Goal: Information Seeking & Learning: Check status

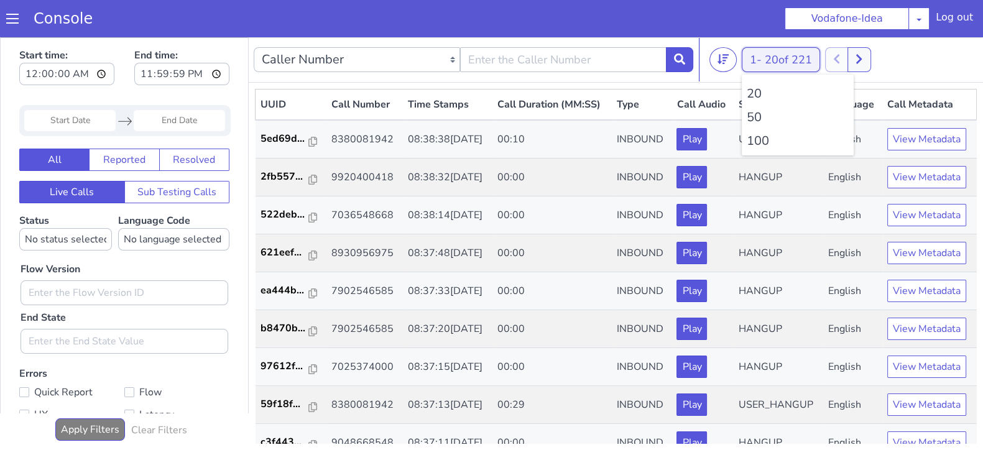
click at [761, 52] on button "1 - 20 of 221" at bounding box center [781, 59] width 78 height 25
click at [756, 142] on li "100" at bounding box center [798, 141] width 102 height 19
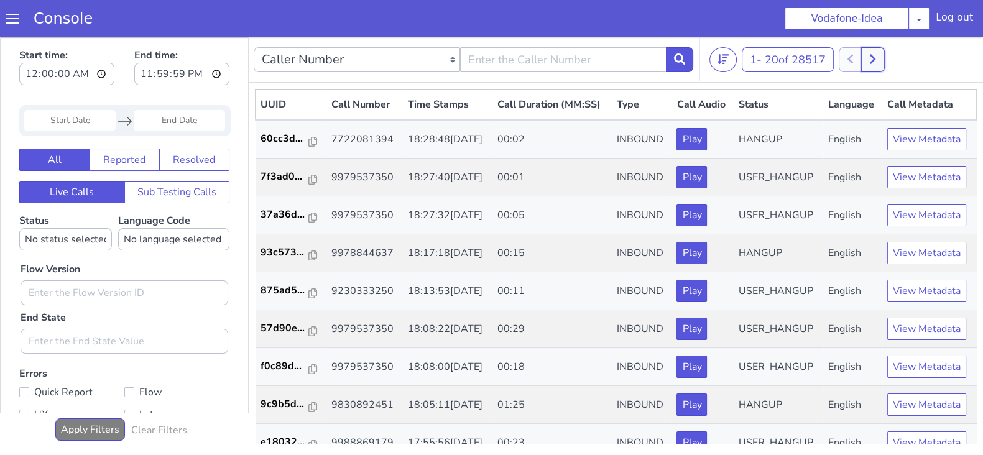
click at [871, 49] on button at bounding box center [872, 59] width 23 height 25
click at [844, 57] on div at bounding box center [848, 59] width 46 height 25
click at [868, 58] on button at bounding box center [859, 59] width 23 height 25
click at [831, 60] on div at bounding box center [848, 59] width 46 height 25
click at [834, 60] on div at bounding box center [848, 59] width 46 height 25
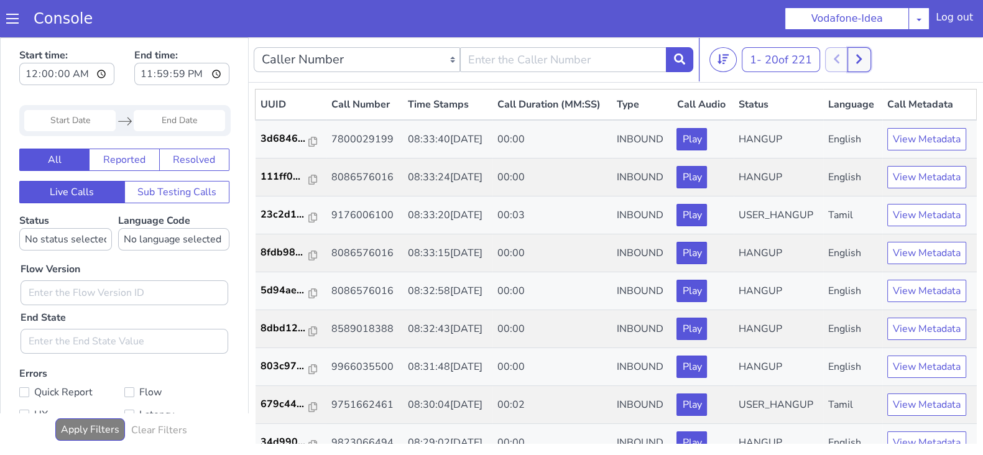
click at [871, 57] on button at bounding box center [859, 59] width 23 height 25
click at [868, 57] on button at bounding box center [859, 59] width 23 height 25
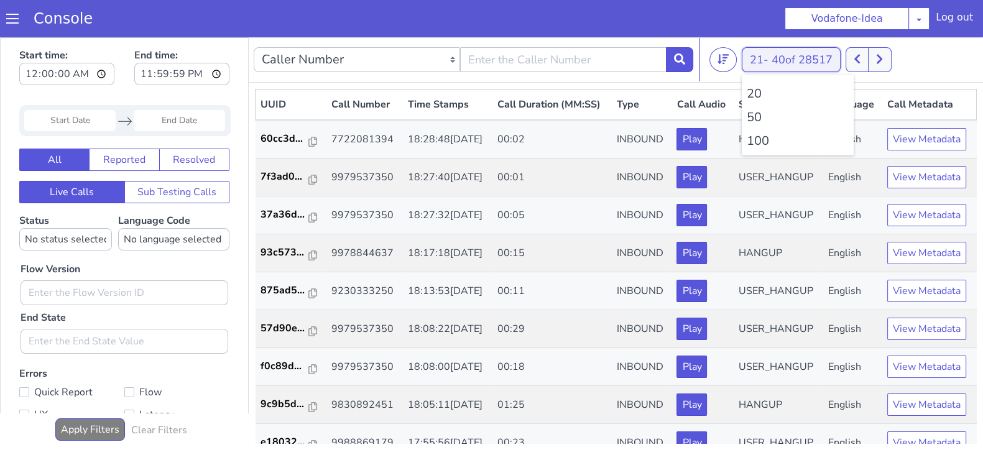
click at [757, 60] on button "21 - 40 of 28517" at bounding box center [791, 59] width 99 height 25
click at [753, 139] on li "100" at bounding box center [798, 141] width 102 height 19
click at [883, 60] on icon at bounding box center [879, 58] width 7 height 11
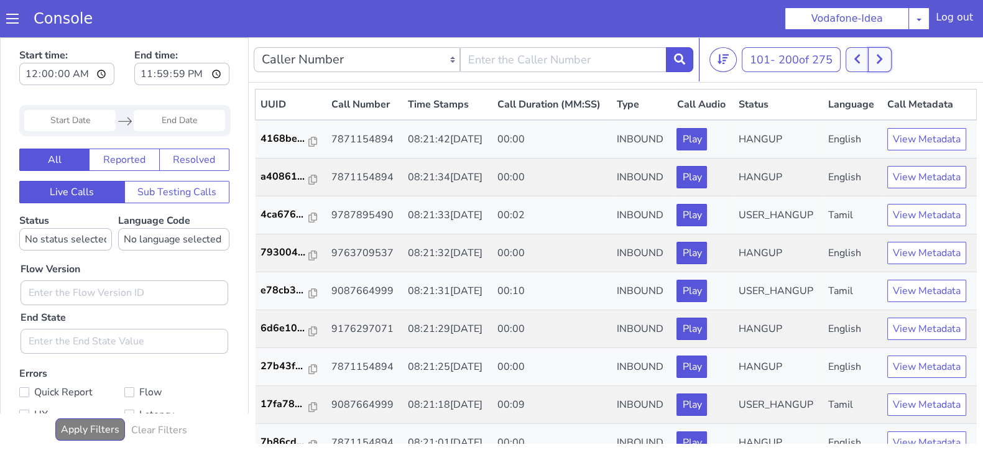
click at [871, 60] on button at bounding box center [879, 59] width 23 height 25
click at [861, 59] on icon at bounding box center [857, 58] width 7 height 11
click at [881, 59] on icon at bounding box center [879, 58] width 7 height 11
click at [855, 60] on button at bounding box center [857, 59] width 23 height 25
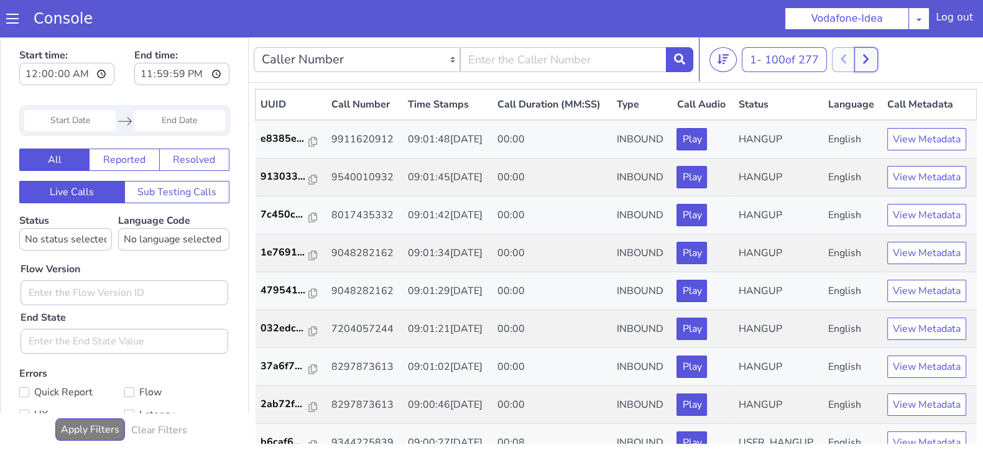
click at [869, 61] on icon at bounding box center [866, 58] width 7 height 11
click at [858, 62] on icon at bounding box center [857, 58] width 7 height 11
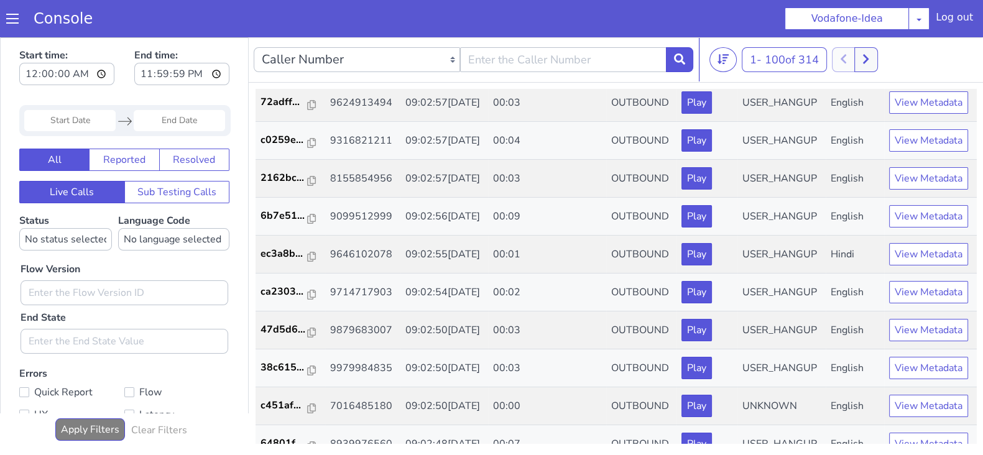
scroll to position [1075, 0]
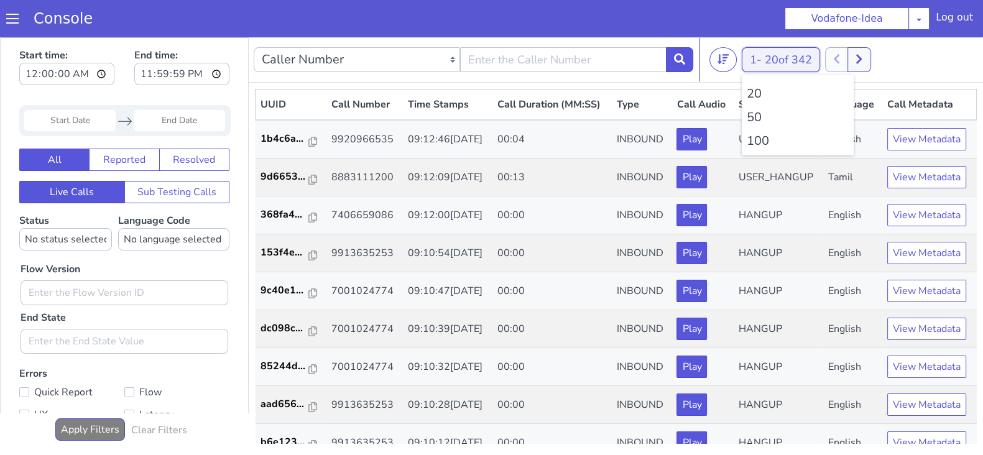
click at [749, 63] on button "1 - 20 of 342" at bounding box center [781, 59] width 78 height 25
click at [757, 145] on li "100" at bounding box center [798, 141] width 102 height 19
click at [859, 60] on icon at bounding box center [859, 58] width 7 height 11
click at [743, 54] on button "1 - 20 of 342" at bounding box center [781, 59] width 78 height 25
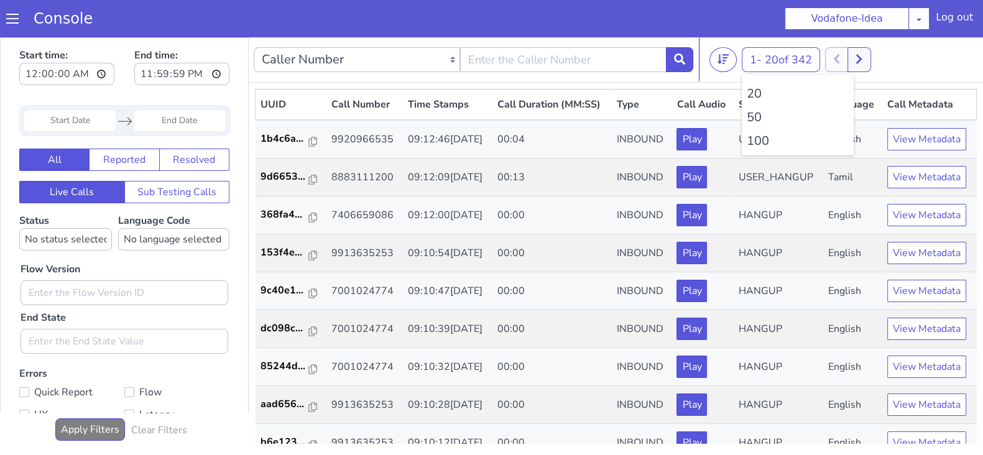
click at [763, 146] on li "100" at bounding box center [798, 141] width 102 height 19
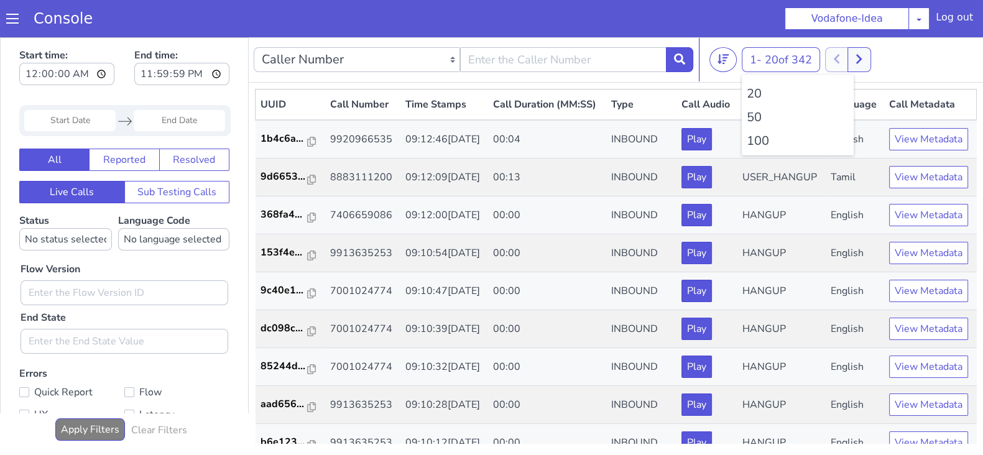
click at [763, 146] on li "100" at bounding box center [798, 141] width 102 height 19
click at [863, 60] on icon at bounding box center [859, 58] width 7 height 11
click at [747, 57] on button "1 - 20 of 342" at bounding box center [781, 59] width 78 height 25
click at [758, 141] on li "100" at bounding box center [798, 141] width 102 height 19
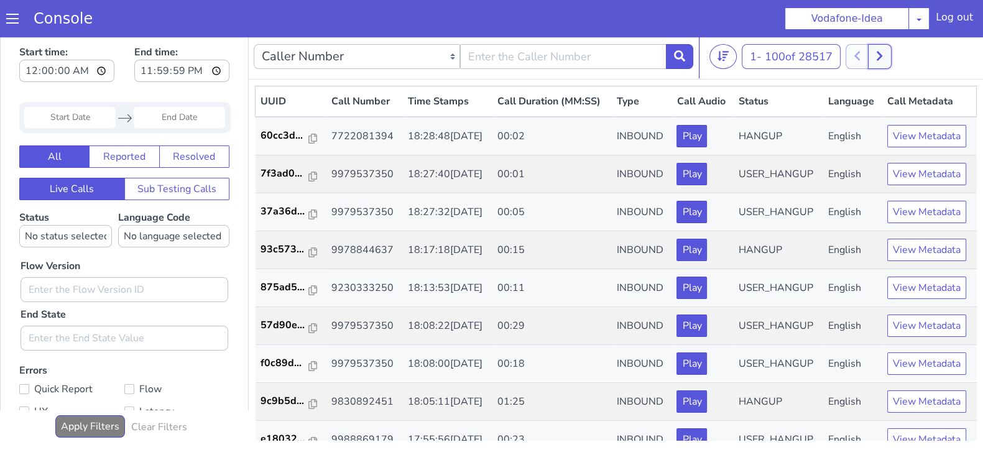
click at [886, 55] on button at bounding box center [879, 56] width 23 height 25
click at [871, 52] on button at bounding box center [879, 56] width 23 height 25
click at [851, 53] on button at bounding box center [857, 56] width 23 height 25
drag, startPoint x: 866, startPoint y: 52, endPoint x: 830, endPoint y: 73, distance: 41.8
click at [863, 52] on button at bounding box center [870, 56] width 23 height 25
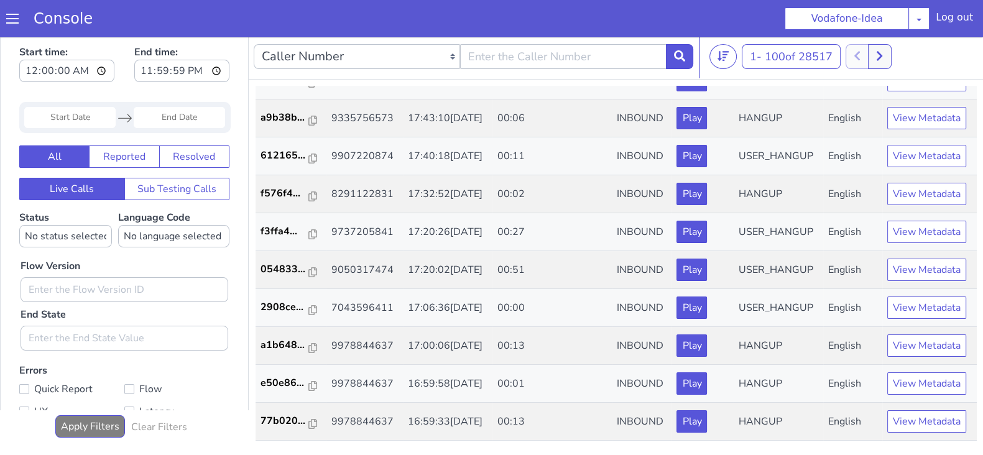
scroll to position [432, 0]
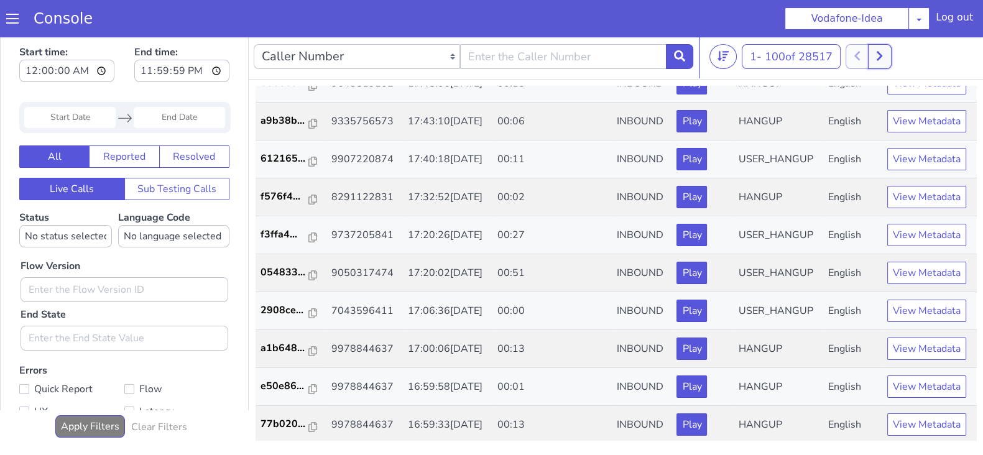
click at [883, 52] on icon at bounding box center [879, 55] width 7 height 11
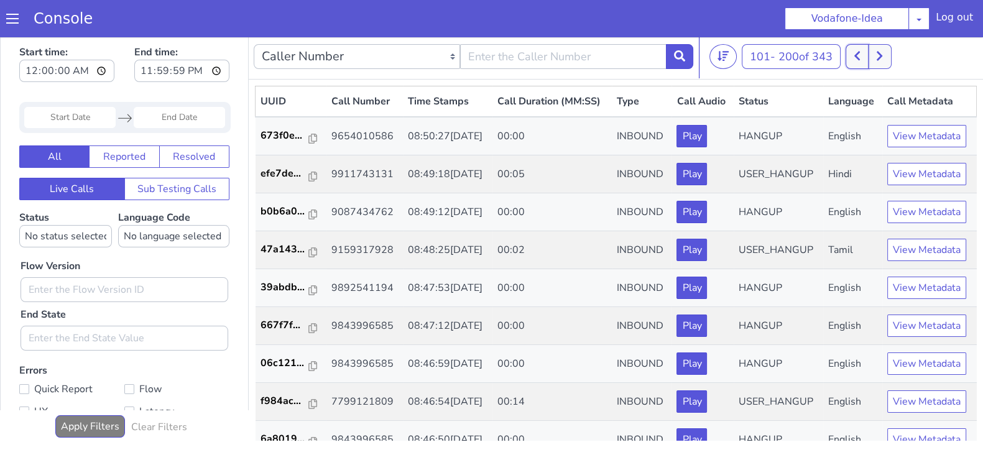
click at [861, 56] on icon at bounding box center [857, 55] width 7 height 11
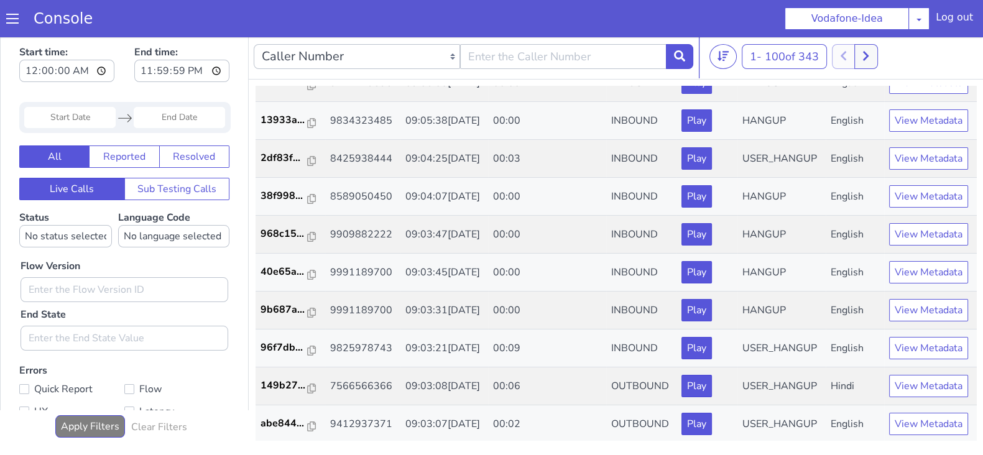
scroll to position [688, 0]
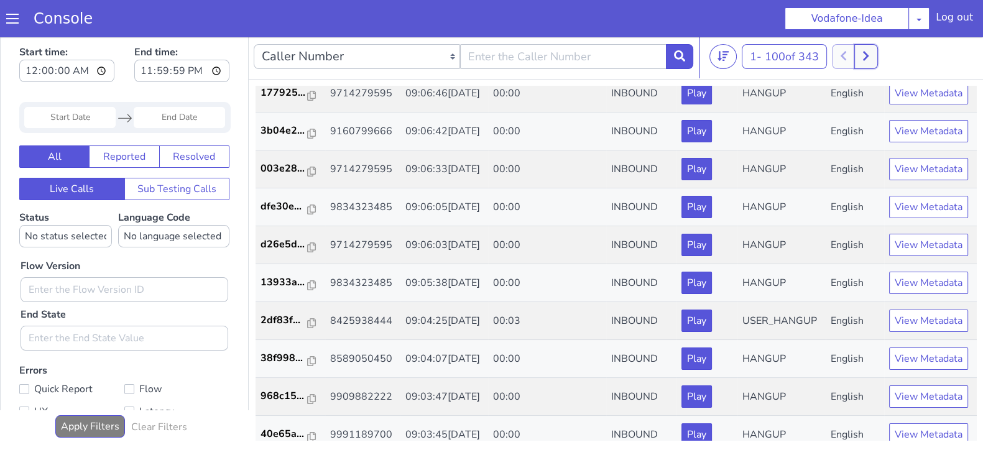
click at [864, 58] on button at bounding box center [866, 56] width 23 height 25
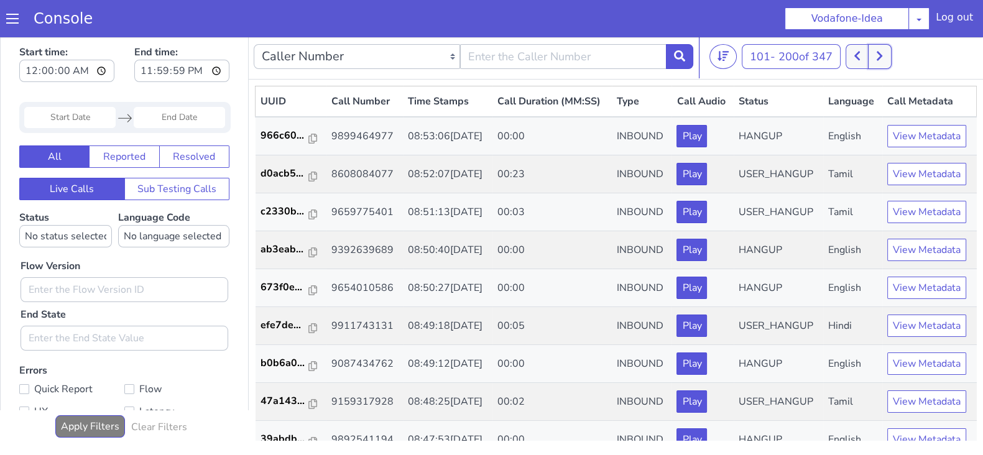
click at [882, 50] on icon at bounding box center [879, 55] width 7 height 11
click at [864, 60] on button at bounding box center [857, 56] width 23 height 25
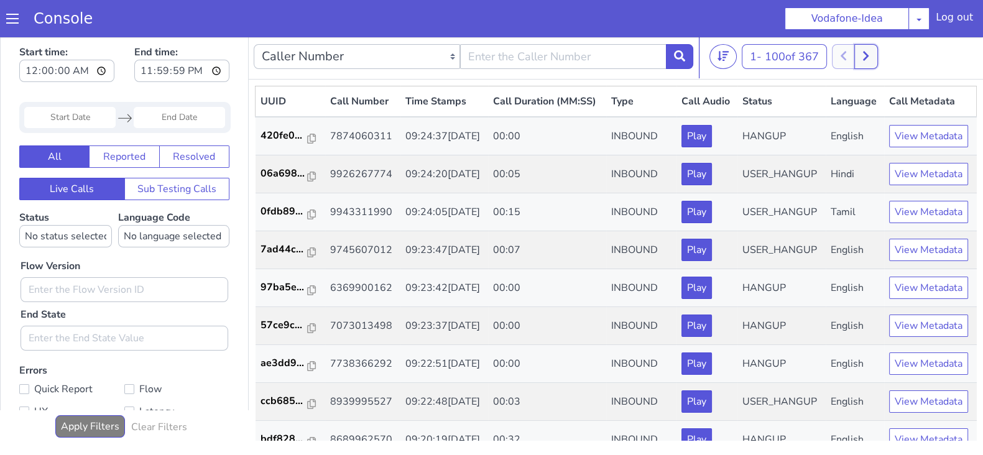
click at [874, 53] on button at bounding box center [866, 56] width 23 height 25
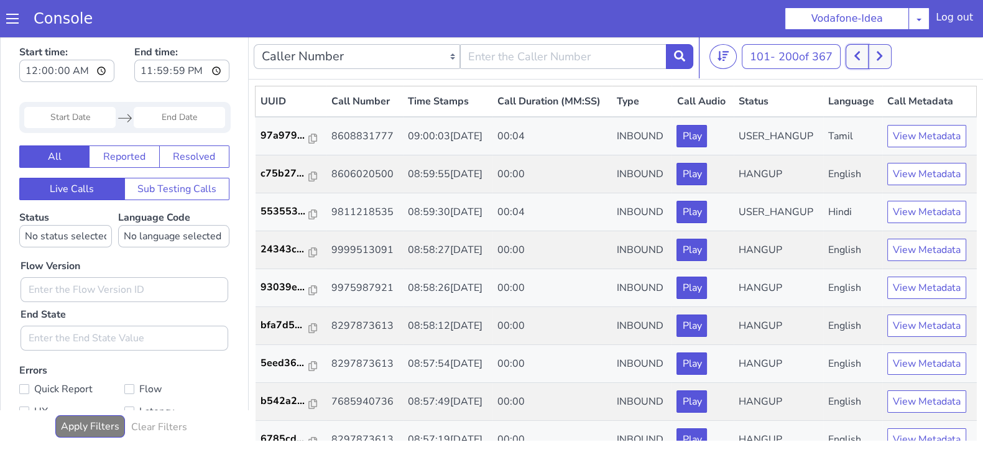
click at [856, 57] on button at bounding box center [857, 56] width 23 height 25
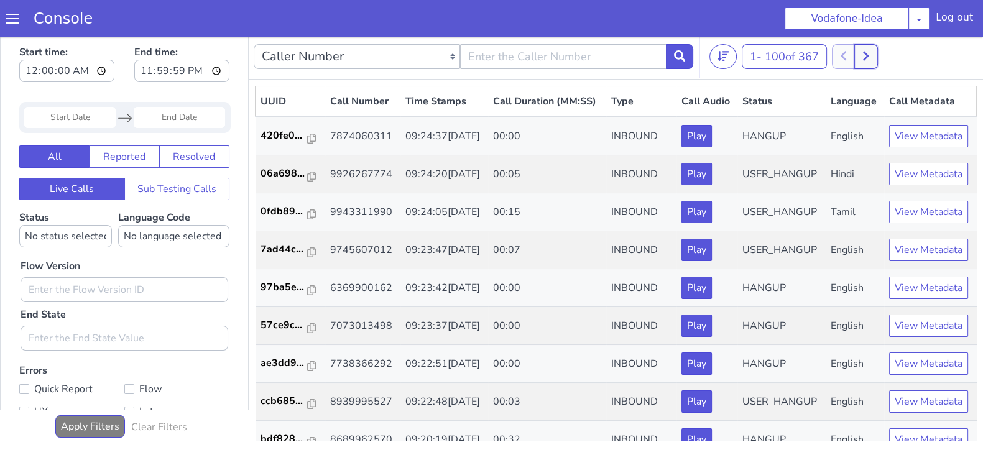
click at [874, 58] on button at bounding box center [866, 56] width 23 height 25
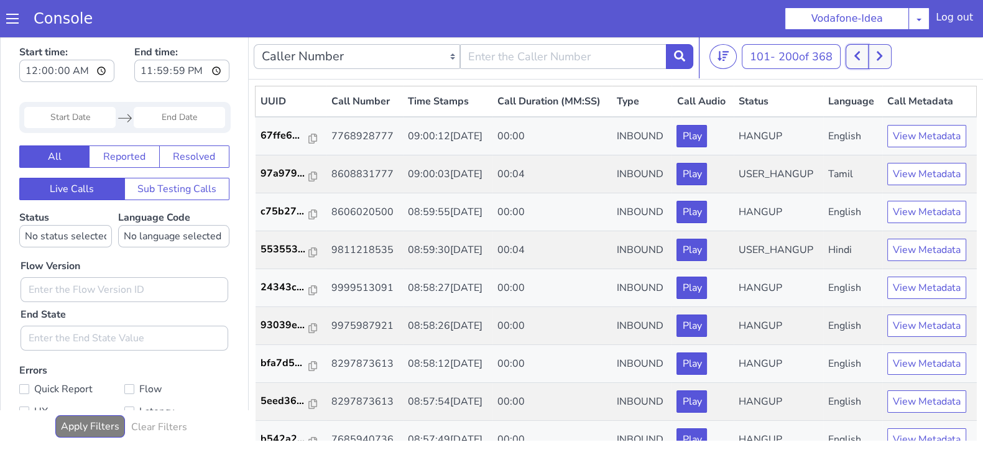
click at [868, 58] on button at bounding box center [857, 56] width 23 height 25
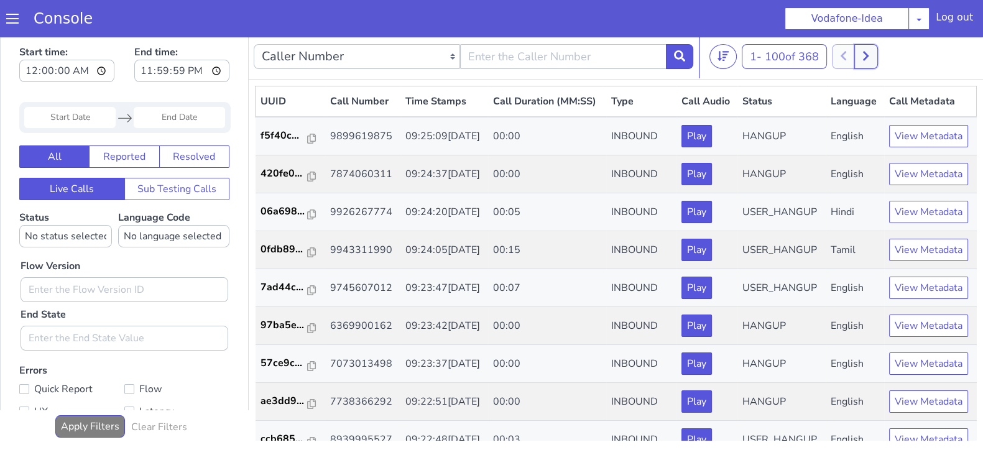
click at [869, 51] on icon at bounding box center [866, 55] width 7 height 11
click at [856, 54] on button at bounding box center [857, 56] width 23 height 25
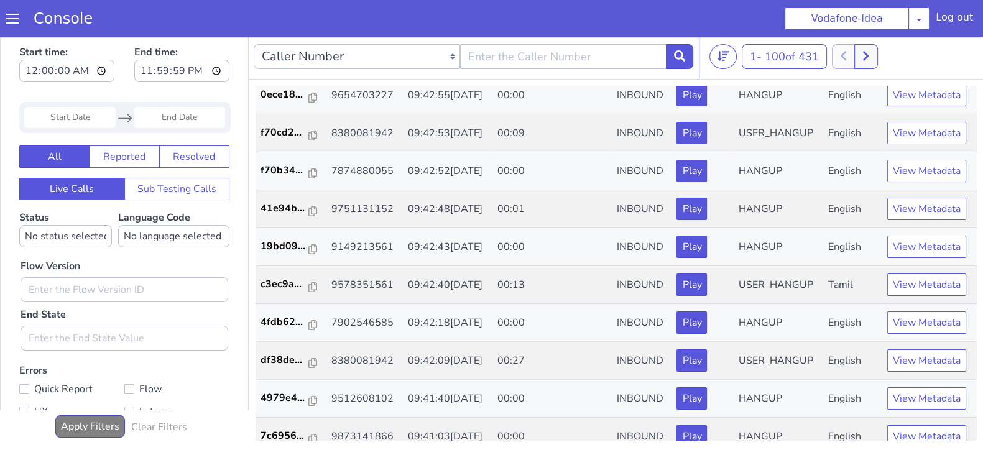
scroll to position [239, 0]
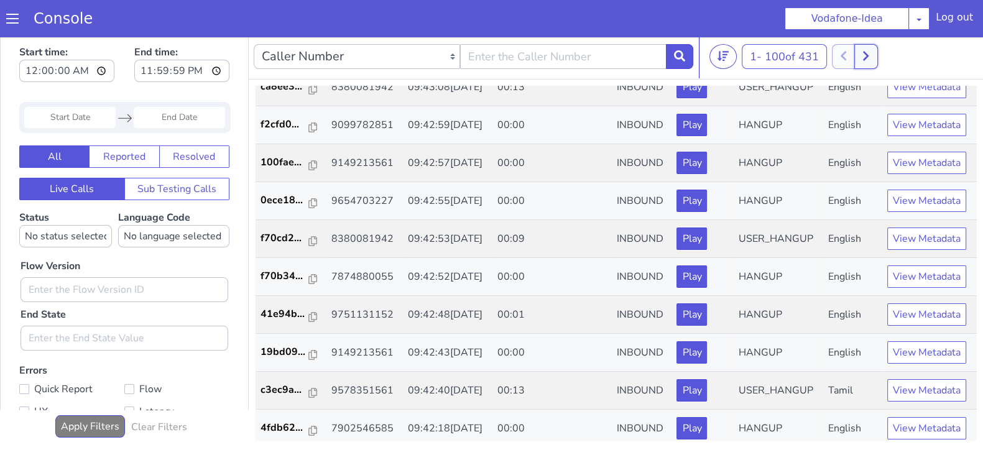
click at [867, 55] on icon at bounding box center [866, 55] width 7 height 11
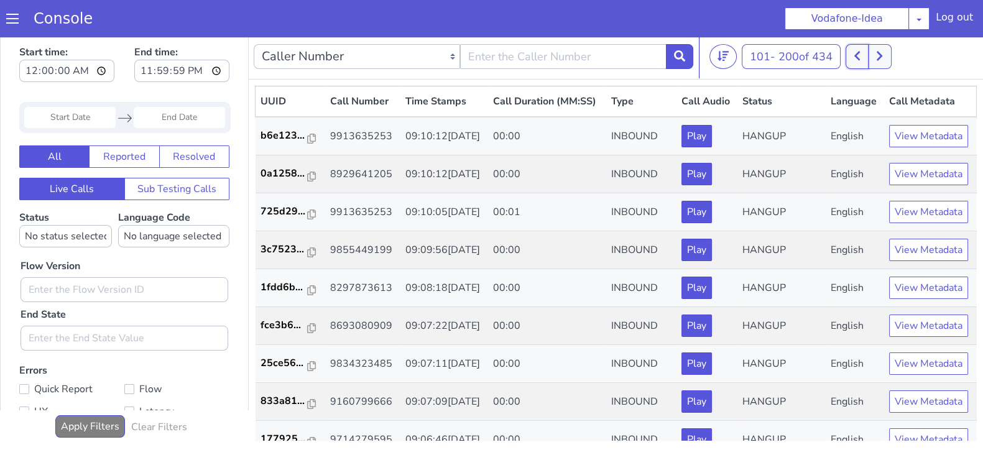
click at [853, 55] on button at bounding box center [857, 56] width 23 height 25
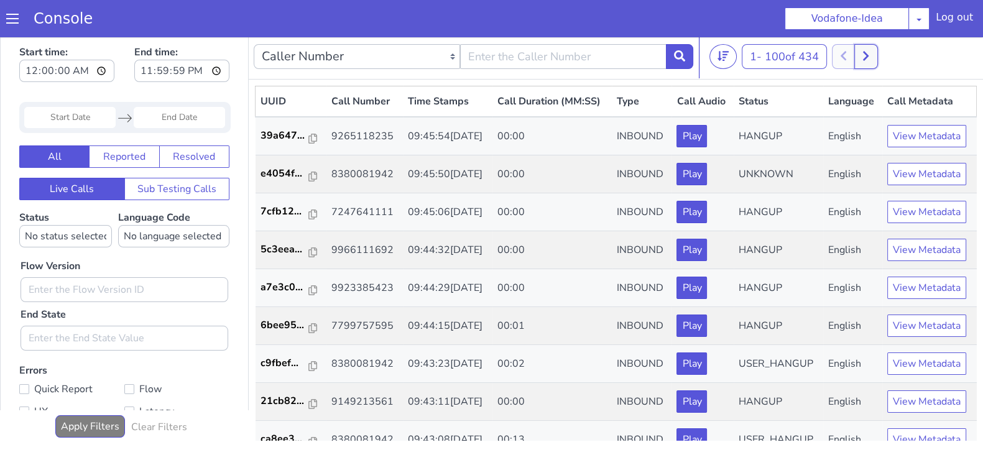
click at [876, 65] on button at bounding box center [866, 56] width 23 height 25
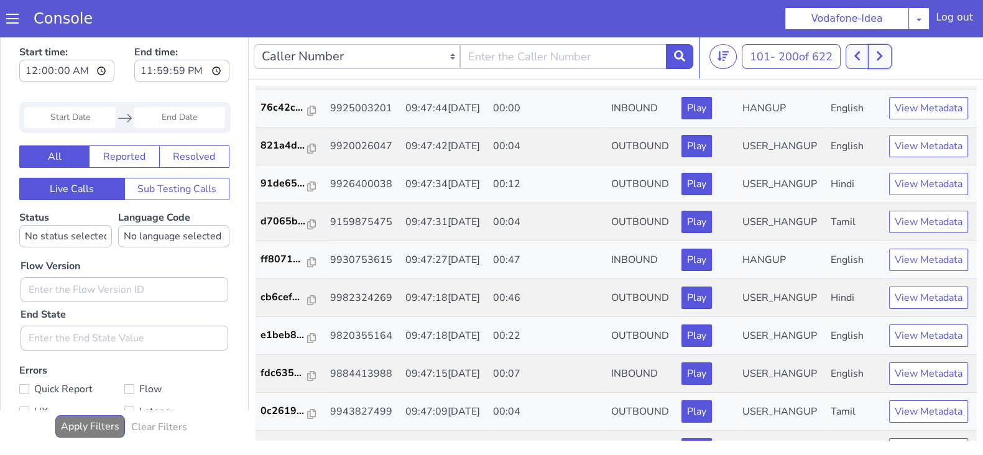
scroll to position [2621, 0]
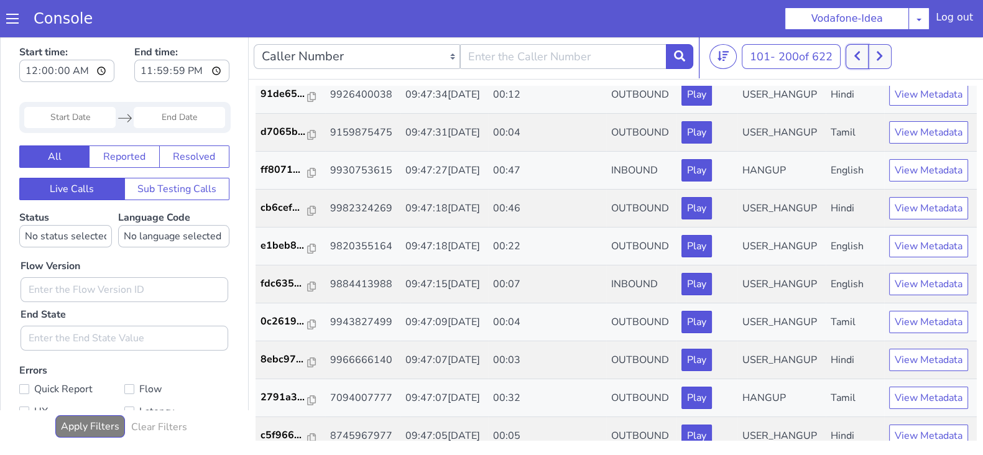
click at [852, 60] on button at bounding box center [857, 56] width 23 height 25
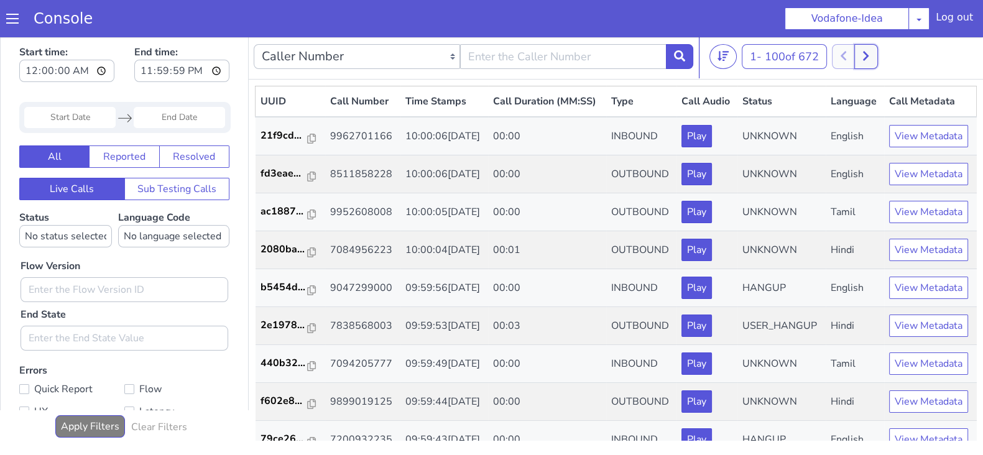
click at [868, 57] on icon at bounding box center [866, 56] width 6 height 9
click at [866, 52] on button at bounding box center [857, 56] width 23 height 25
click at [869, 55] on icon at bounding box center [866, 56] width 6 height 9
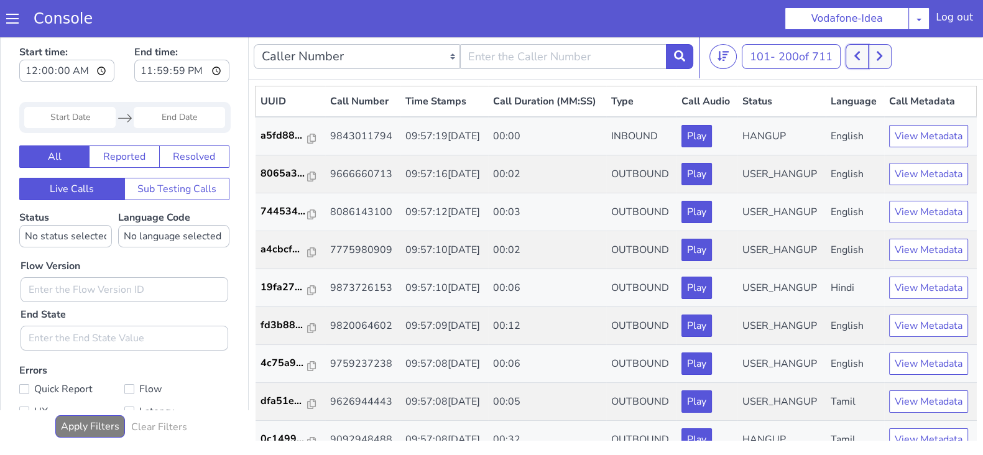
click at [860, 59] on icon at bounding box center [858, 56] width 6 height 9
click at [874, 57] on button at bounding box center [866, 56] width 23 height 25
click at [861, 59] on icon at bounding box center [857, 55] width 7 height 11
click at [876, 58] on button at bounding box center [866, 56] width 23 height 25
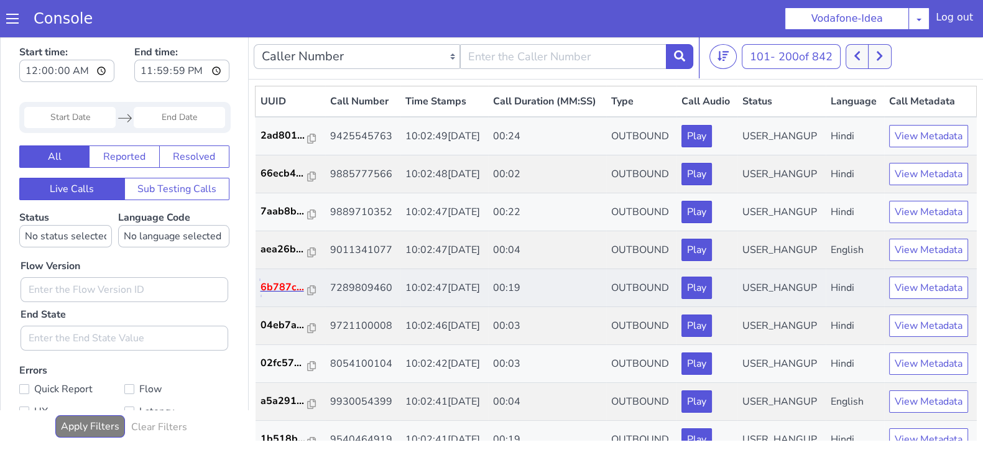
click at [269, 295] on p "6b787c..." at bounding box center [284, 287] width 47 height 15
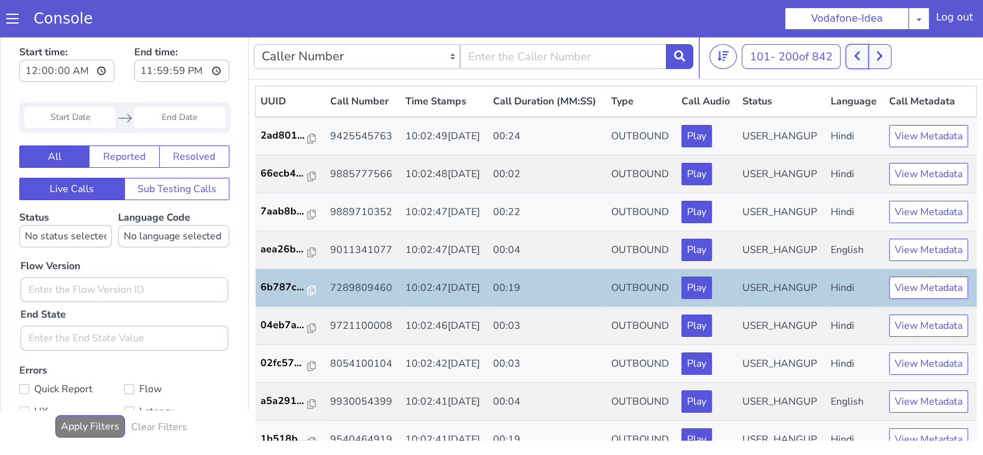
click at [860, 54] on icon at bounding box center [858, 56] width 6 height 9
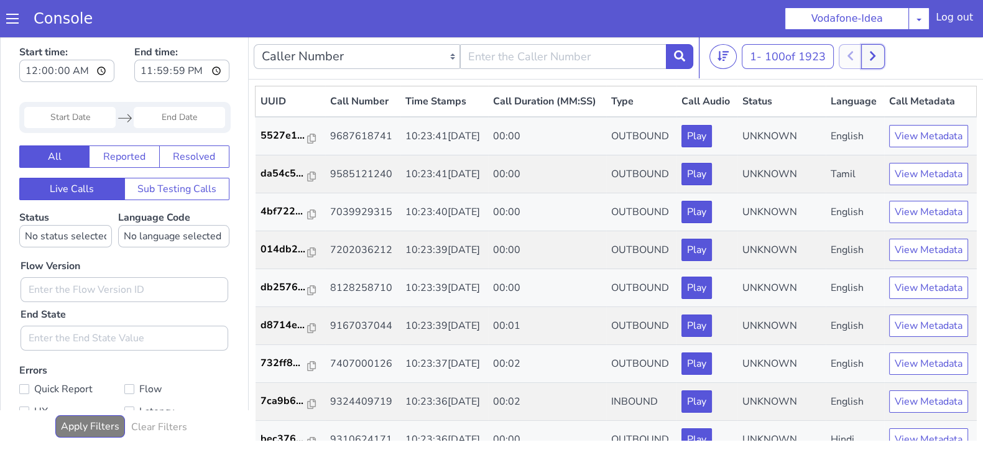
click at [876, 54] on icon at bounding box center [873, 56] width 6 height 9
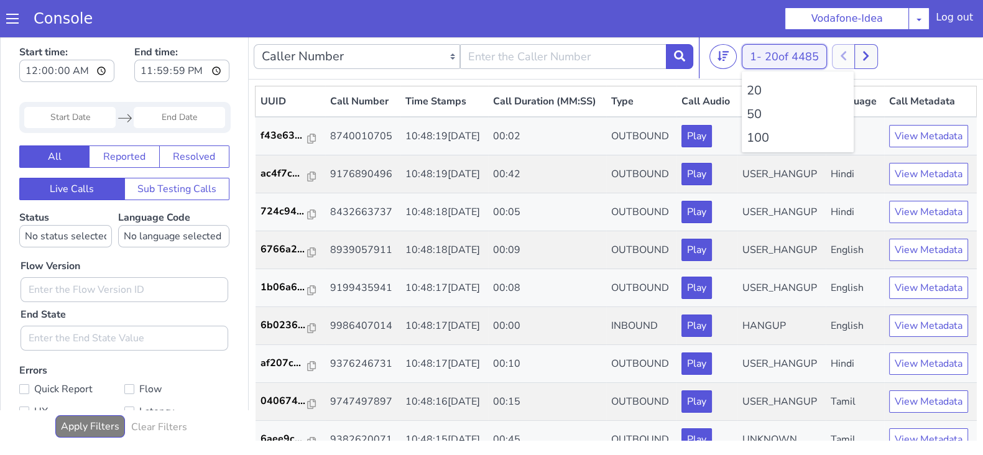
click at [765, 57] on button "1 - 20 of 4485" at bounding box center [784, 56] width 85 height 25
click at [757, 138] on li "100" at bounding box center [798, 138] width 102 height 19
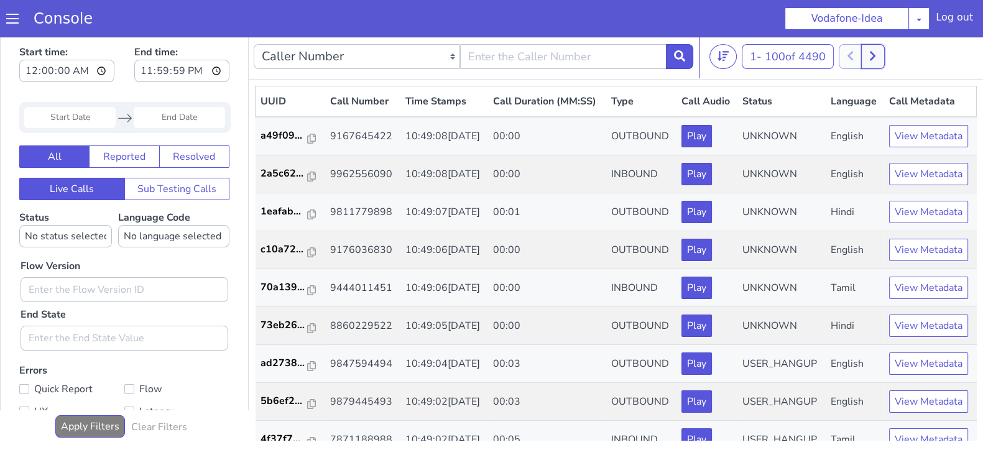
click at [874, 54] on button at bounding box center [872, 56] width 23 height 25
click at [872, 65] on button at bounding box center [864, 56] width 23 height 25
click at [883, 58] on button at bounding box center [872, 56] width 23 height 25
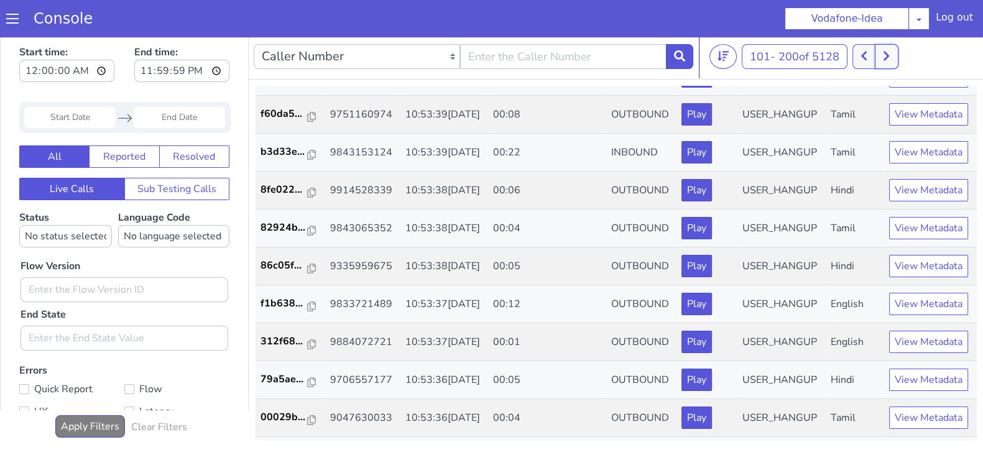
scroll to position [2356, 0]
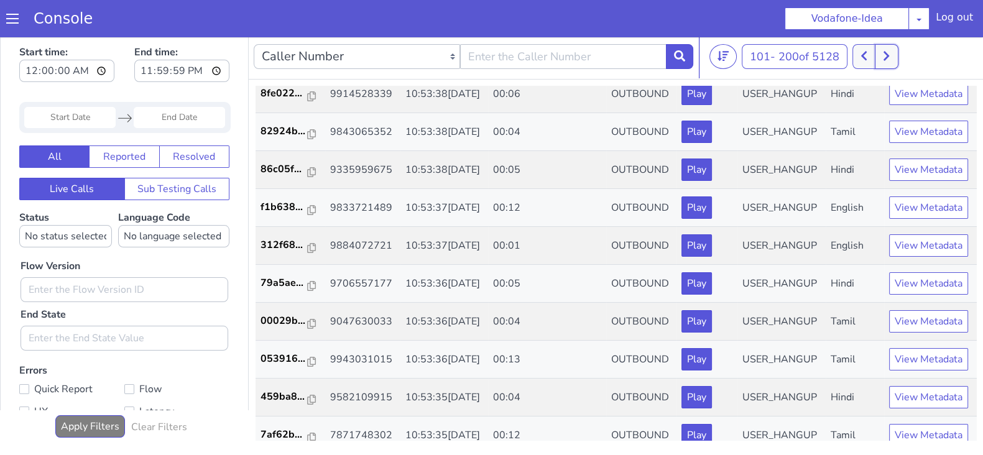
click at [889, 60] on icon at bounding box center [886, 55] width 7 height 11
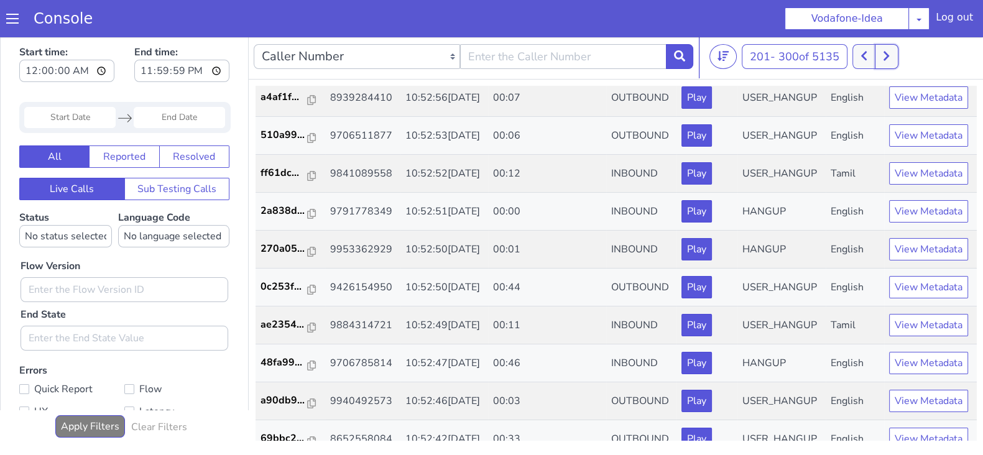
scroll to position [1038, 0]
